Goal: Find specific page/section: Find specific page/section

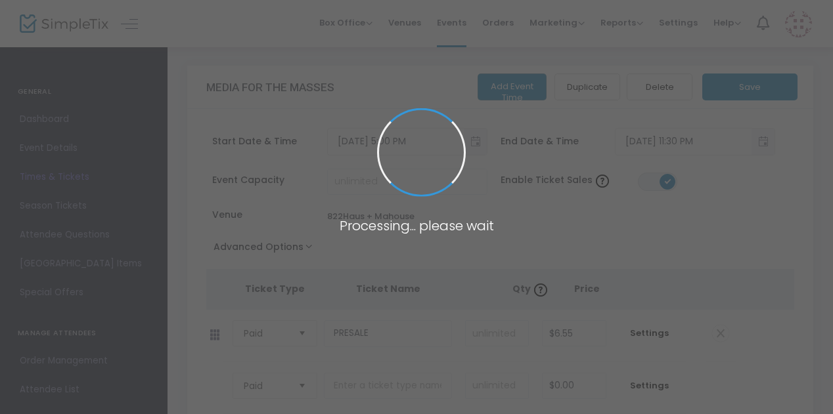
scroll to position [1, 0]
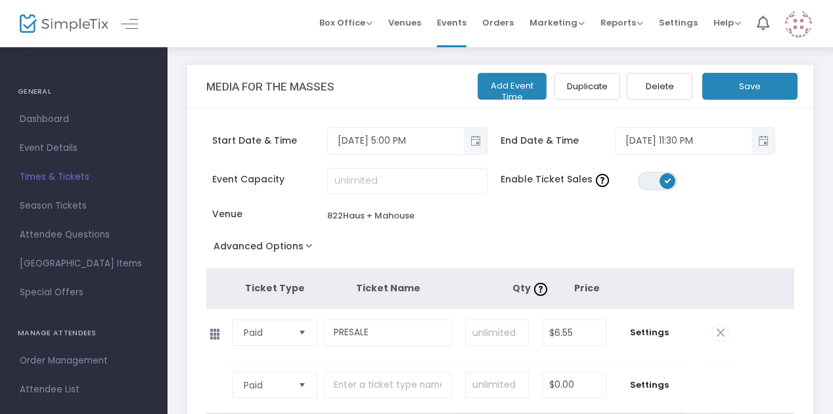
click at [64, 174] on span "Times & Tickets" at bounding box center [84, 177] width 128 height 17
